Goal: Task Accomplishment & Management: Manage account settings

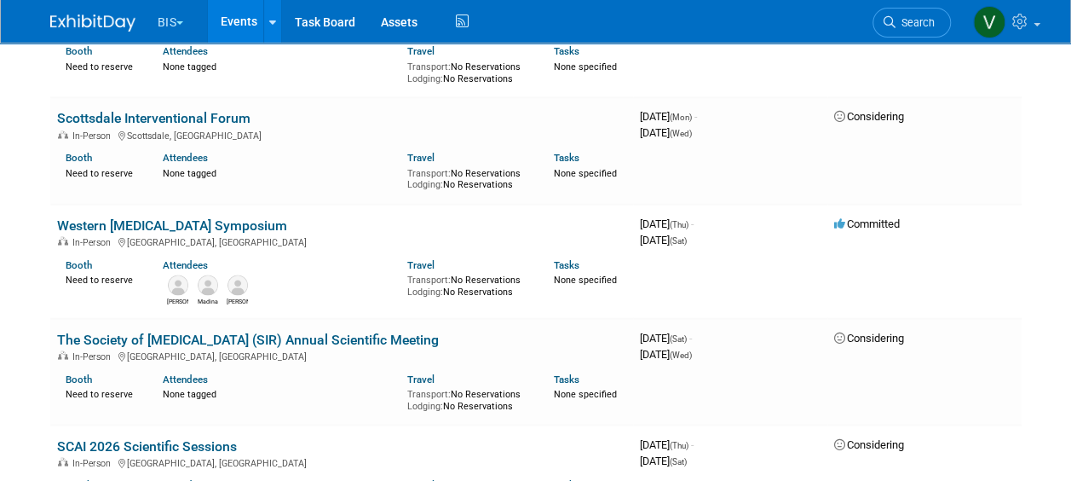
scroll to position [1440, 0]
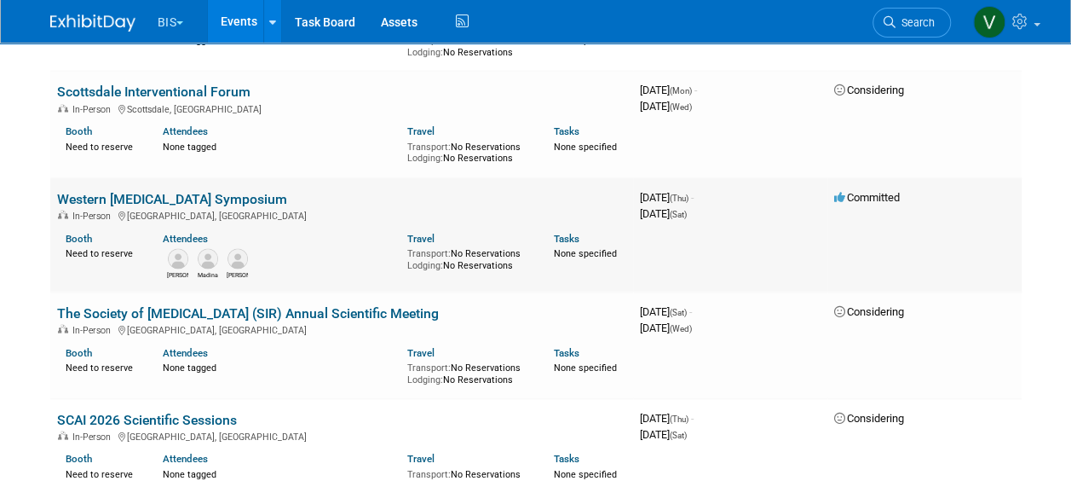
click at [168, 199] on link "Western [MEDICAL_DATA] Symposium" at bounding box center [172, 198] width 230 height 16
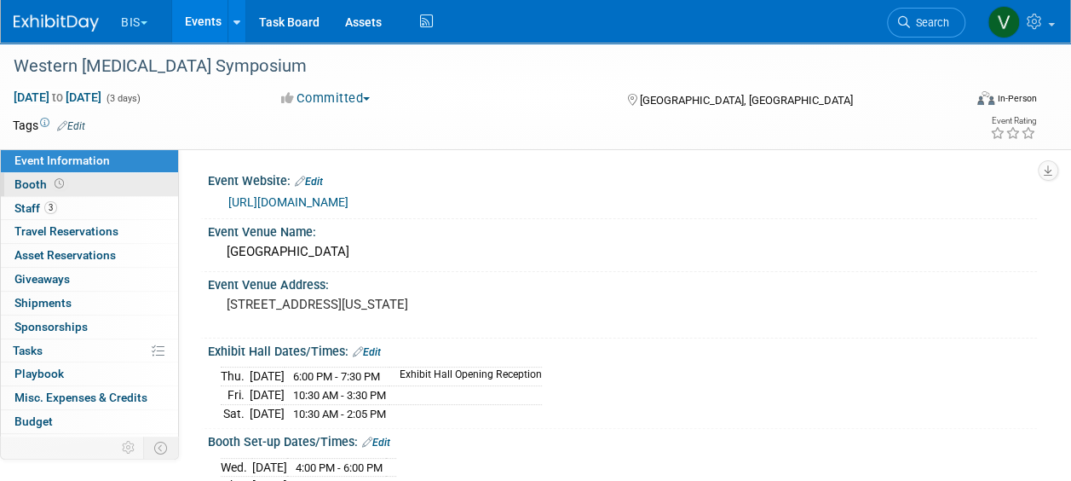
click at [55, 185] on icon at bounding box center [59, 183] width 9 height 9
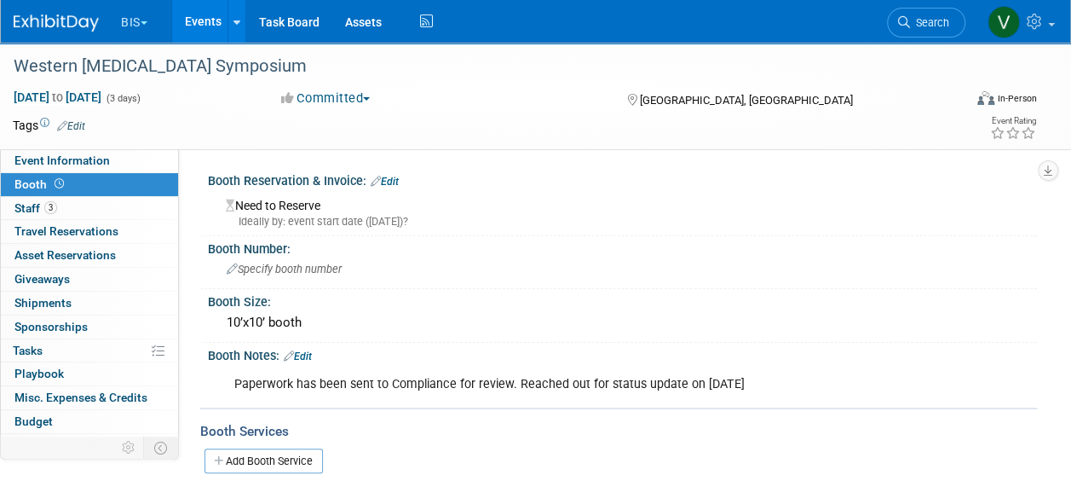
click at [309, 357] on link "Edit" at bounding box center [298, 356] width 28 height 12
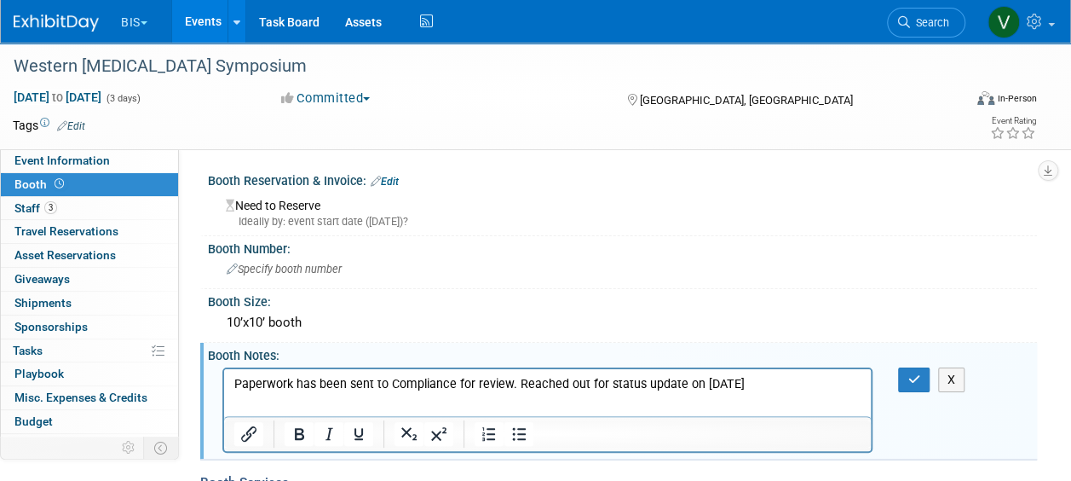
click at [326, 377] on p "Paperwork has been sent to Compliance for review. Reached out for status update…" at bounding box center [547, 383] width 627 height 17
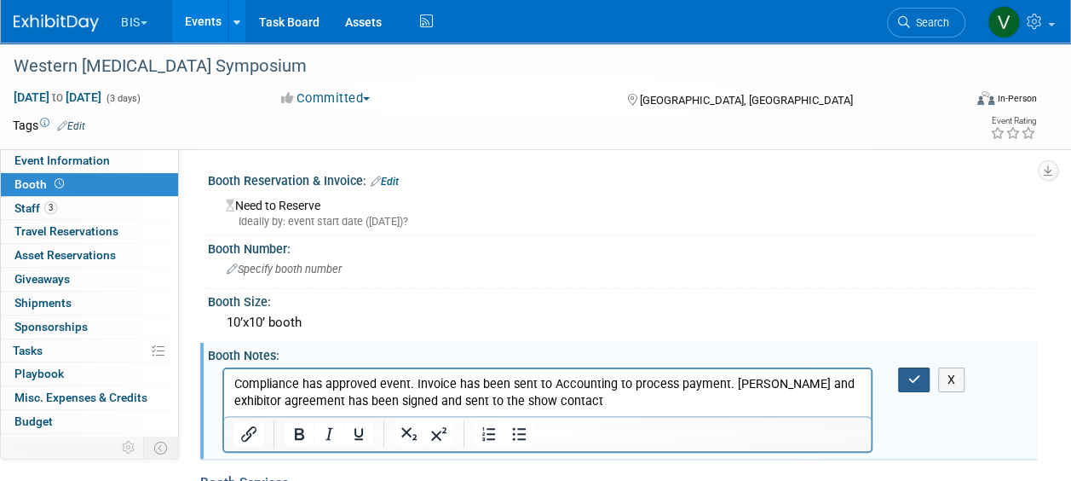
click at [915, 386] on button "button" at bounding box center [914, 379] width 32 height 25
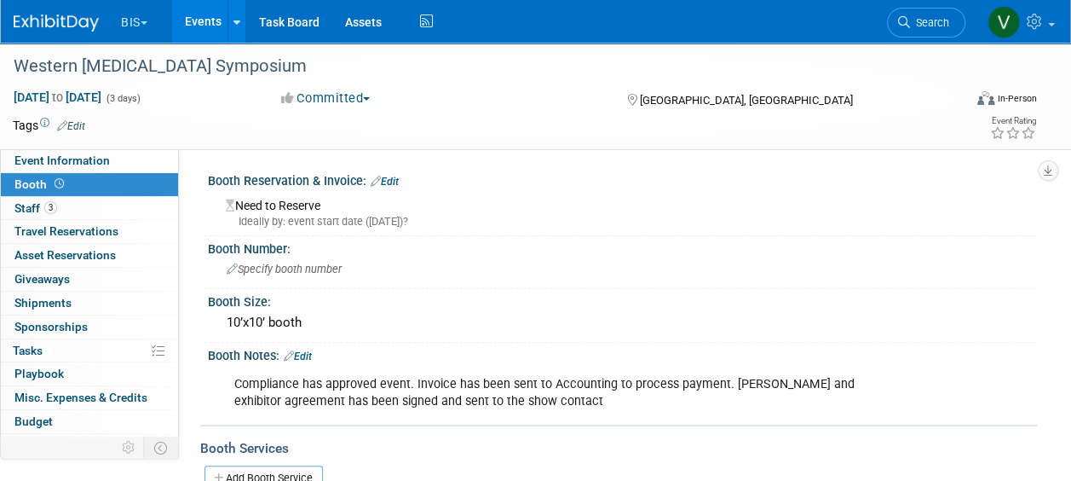
click at [395, 176] on link "Edit" at bounding box center [385, 182] width 28 height 12
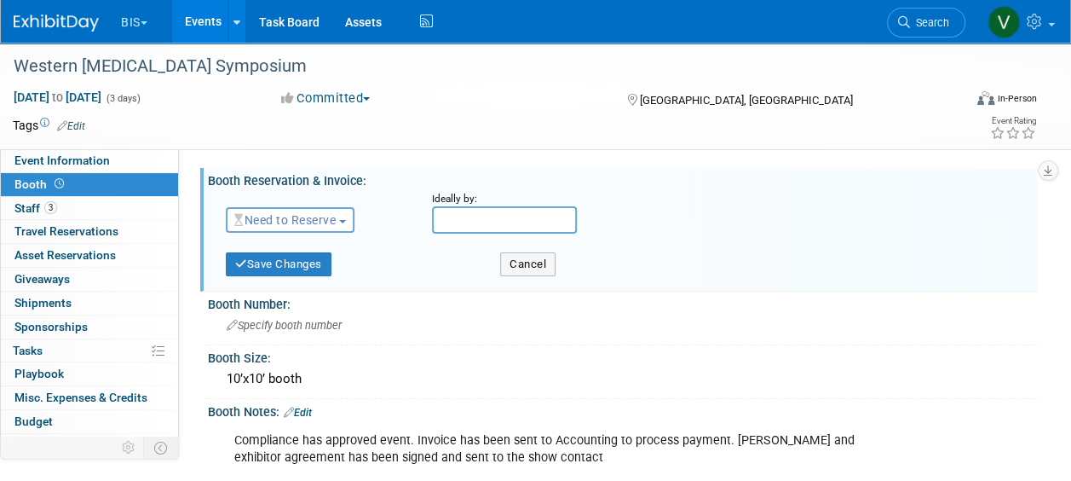
click at [334, 218] on span "Need to Reserve" at bounding box center [284, 220] width 101 height 14
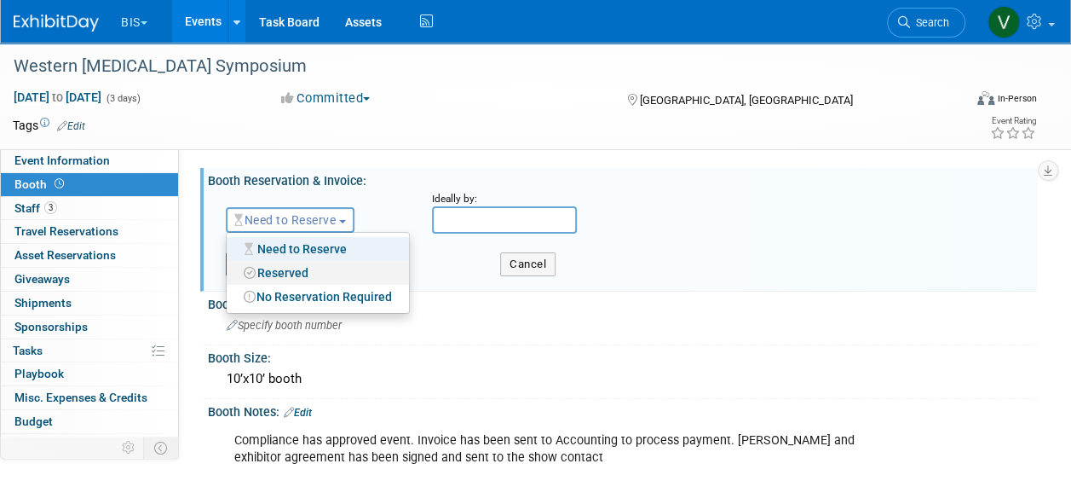
click at [326, 263] on link "Reserved" at bounding box center [318, 273] width 182 height 24
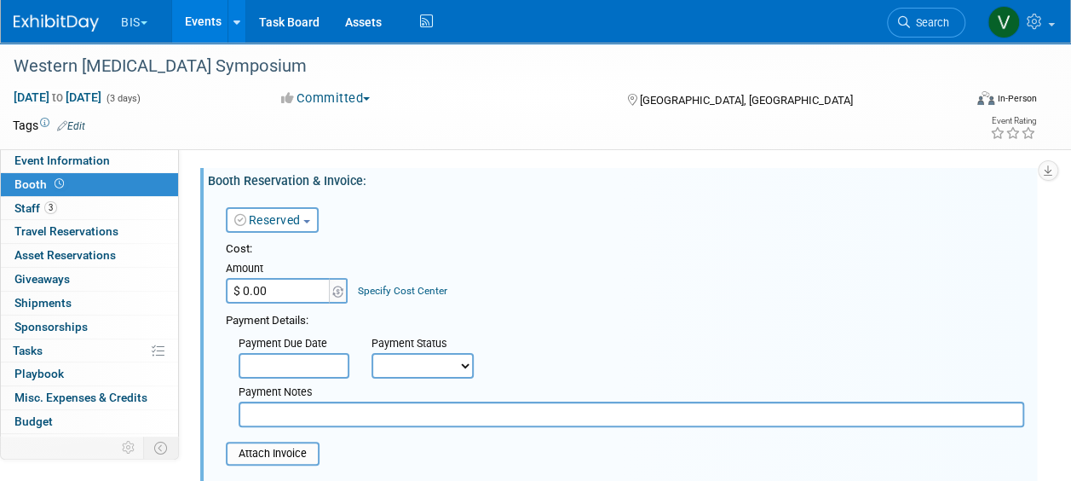
click at [285, 276] on div "Amount" at bounding box center [288, 269] width 124 height 17
click at [291, 297] on input "$ 0.00" at bounding box center [279, 291] width 107 height 26
type input "$ 7,500.00"
click at [430, 368] on select "Not Paid Yet Partially Paid Paid in Full" at bounding box center [423, 366] width 102 height 26
select select "3"
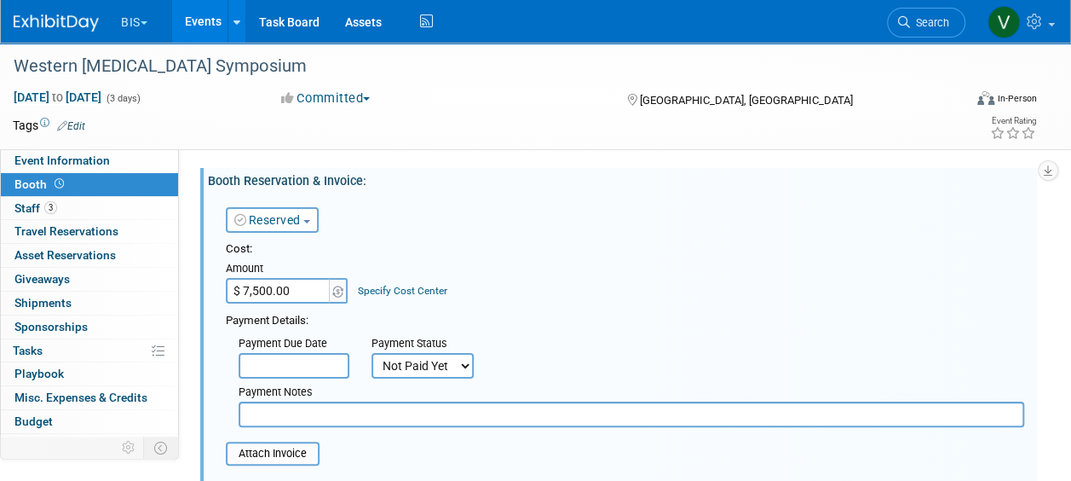
click at [372, 353] on select "Not Paid Yet Partially Paid Paid in Full" at bounding box center [423, 366] width 102 height 26
click at [411, 413] on input "text" at bounding box center [632, 414] width 786 height 26
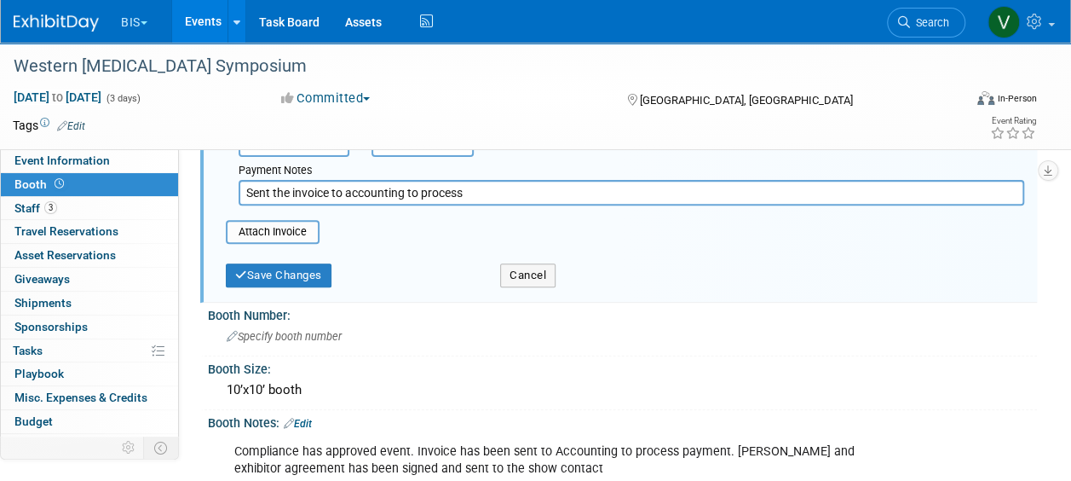
scroll to position [220, 0]
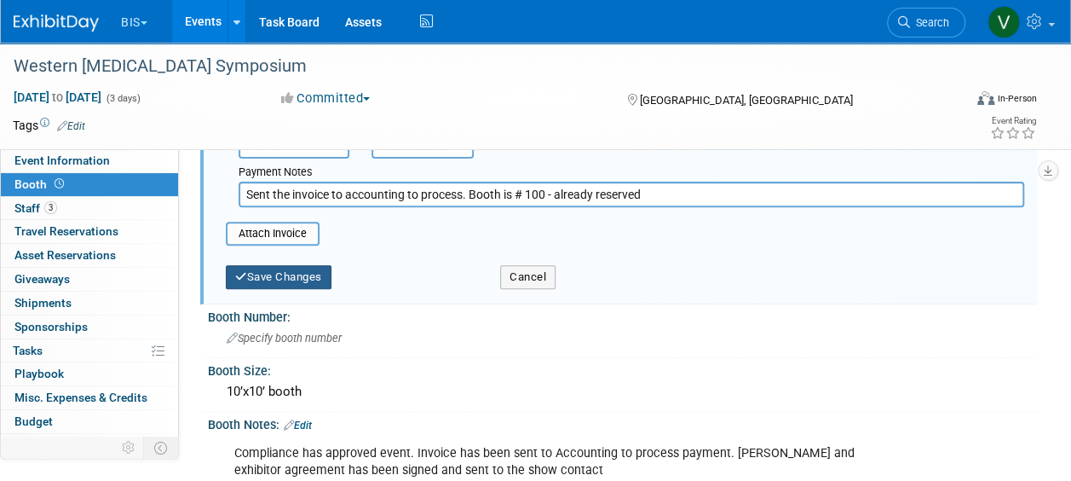
type input "Sent the invoice to accounting to process. Booth is # 100 - already reserved"
click at [316, 276] on button "Save Changes" at bounding box center [279, 277] width 106 height 24
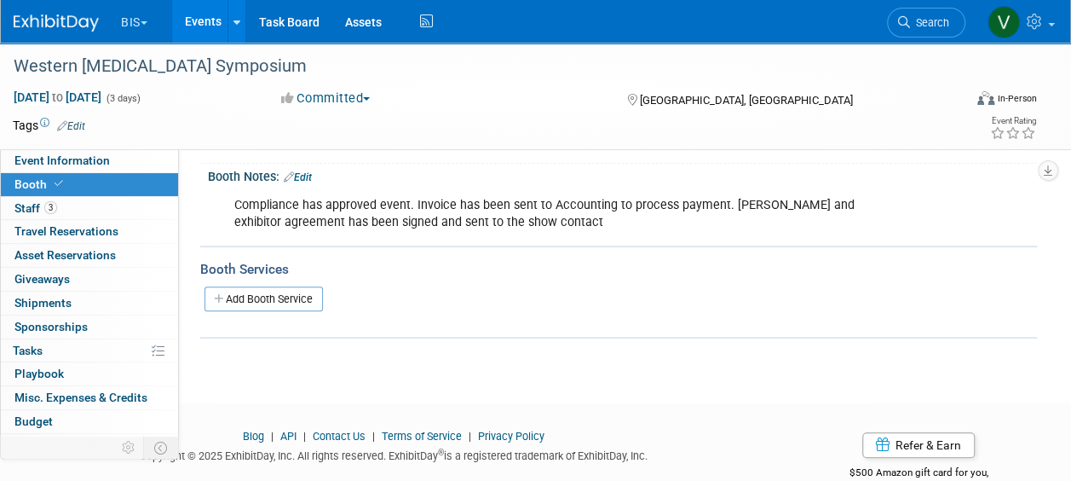
click at [211, 26] on link "Events" at bounding box center [203, 21] width 62 height 43
